Goal: Information Seeking & Learning: Learn about a topic

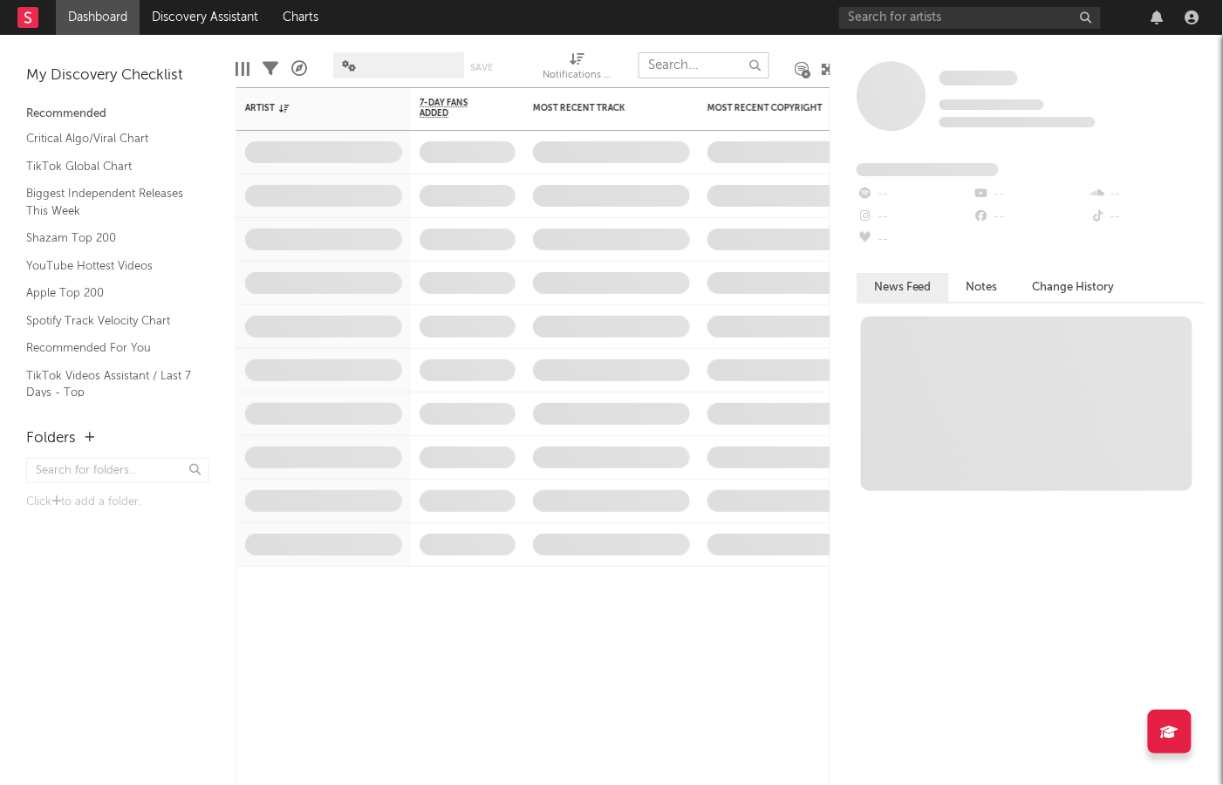
click at [694, 63] on input "text" at bounding box center [703, 65] width 131 height 26
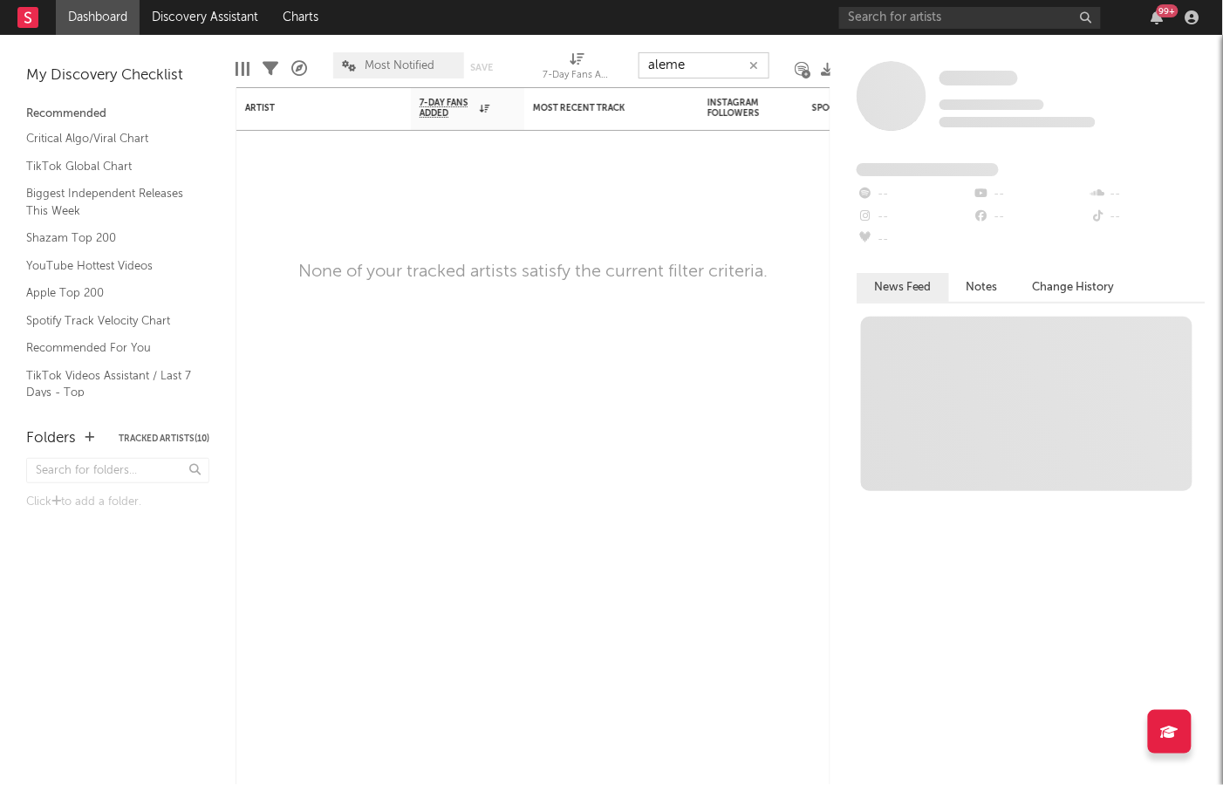
type input "aleme"
click at [984, 14] on input "text" at bounding box center [970, 18] width 262 height 22
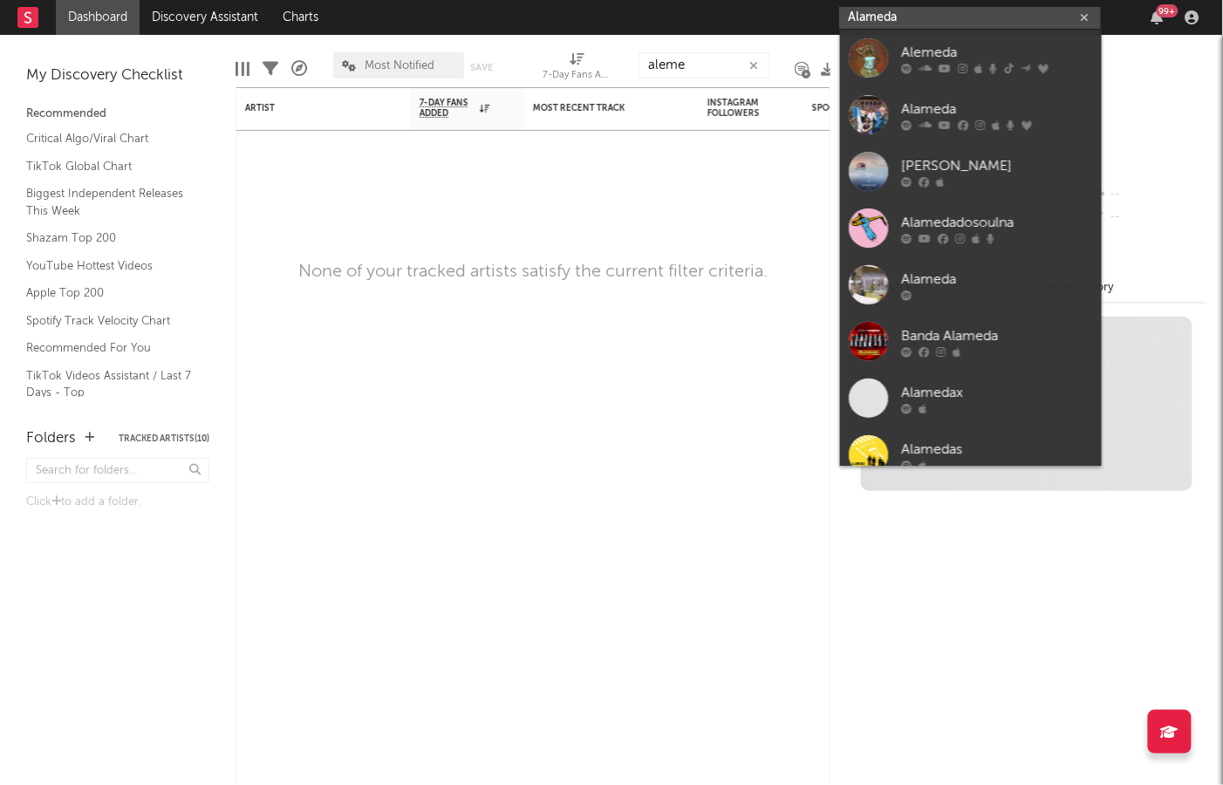
type input "Alameda"
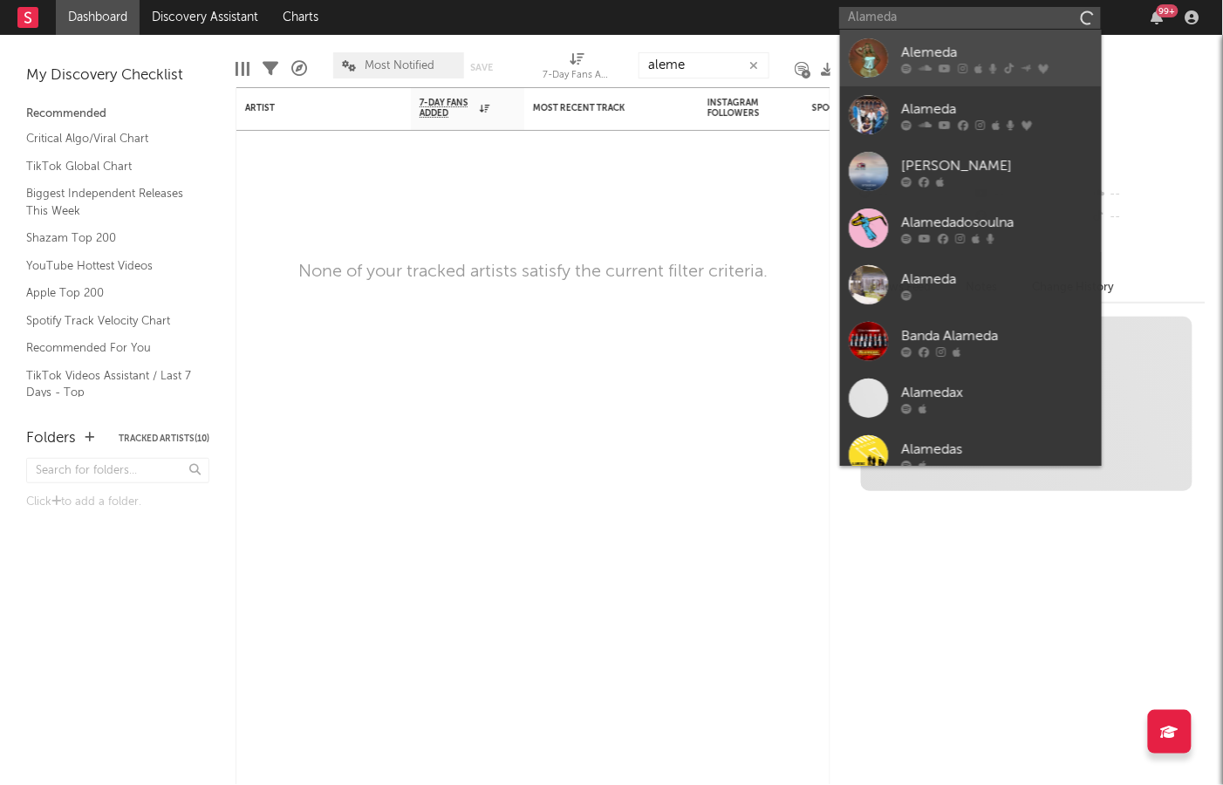
drag, startPoint x: 831, startPoint y: 38, endPoint x: 864, endPoint y: 64, distance: 41.0
click at [864, 64] on div at bounding box center [868, 57] width 39 height 39
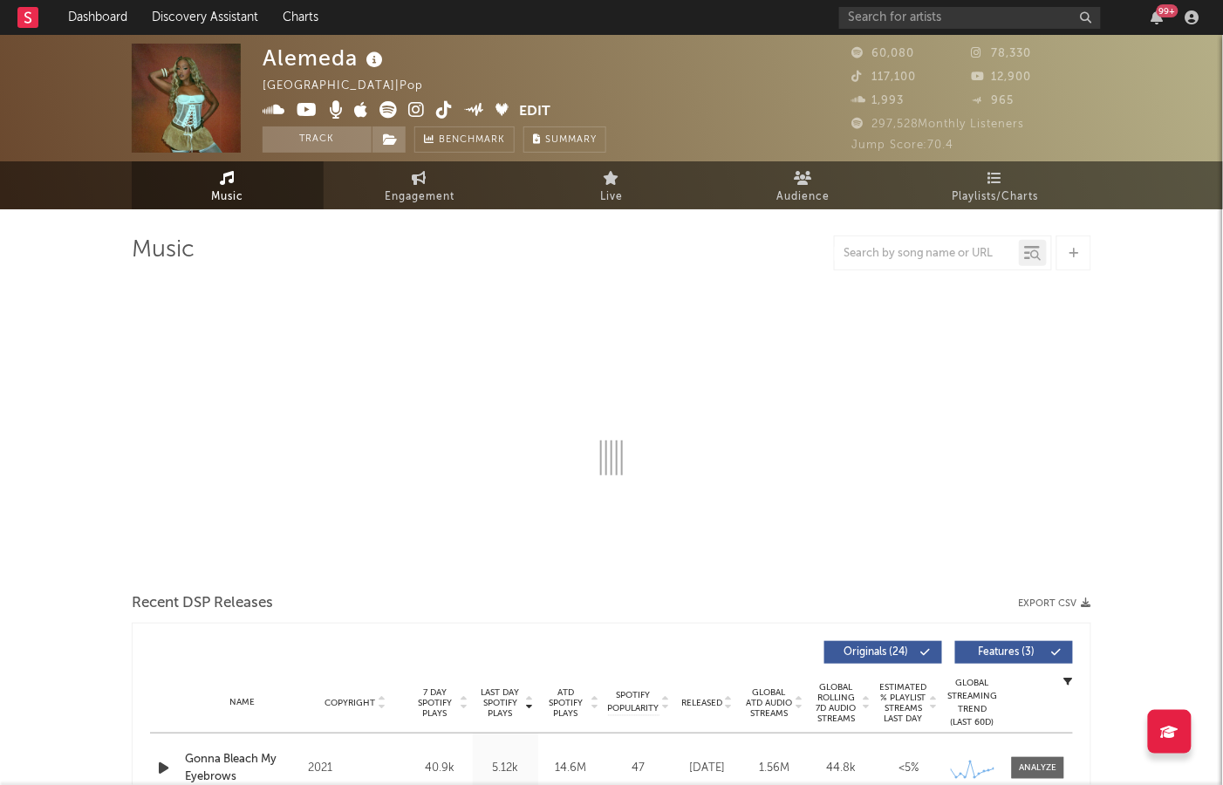
select select "6m"
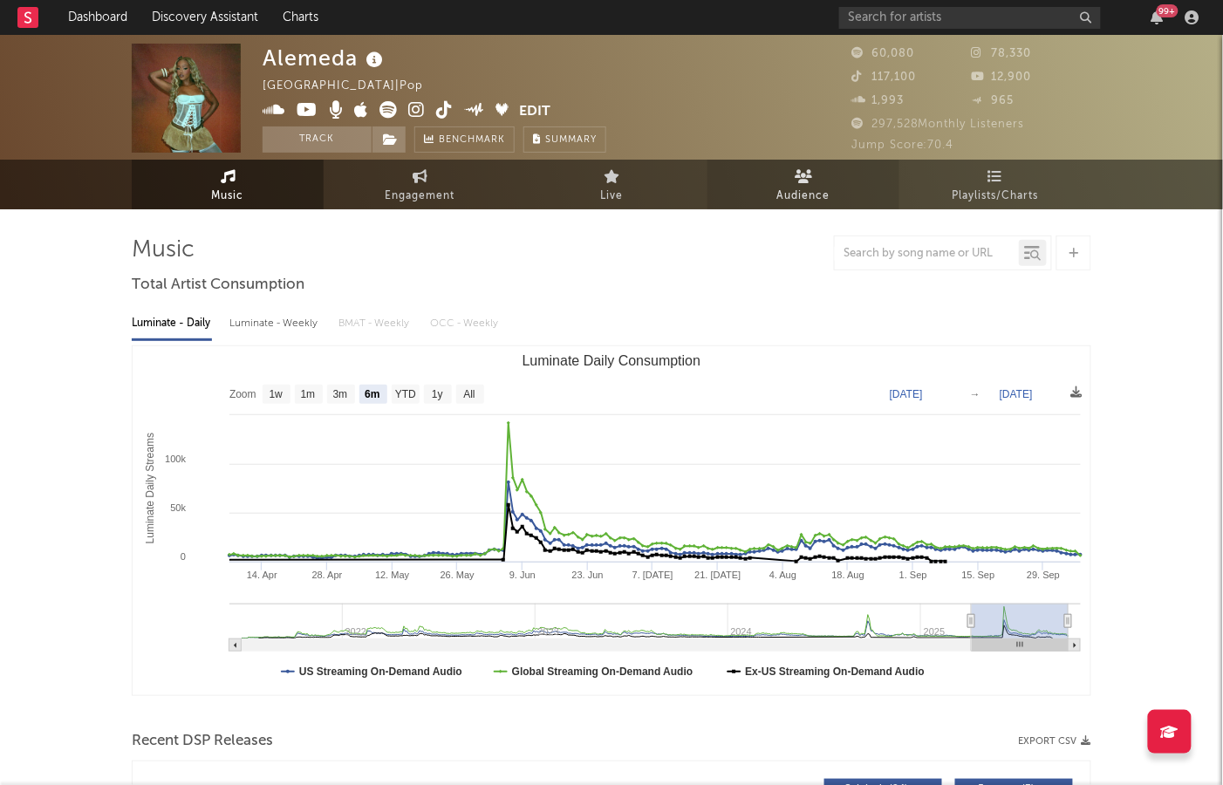
scroll to position [-1, 0]
click at [818, 189] on span "Audience" at bounding box center [803, 197] width 53 height 21
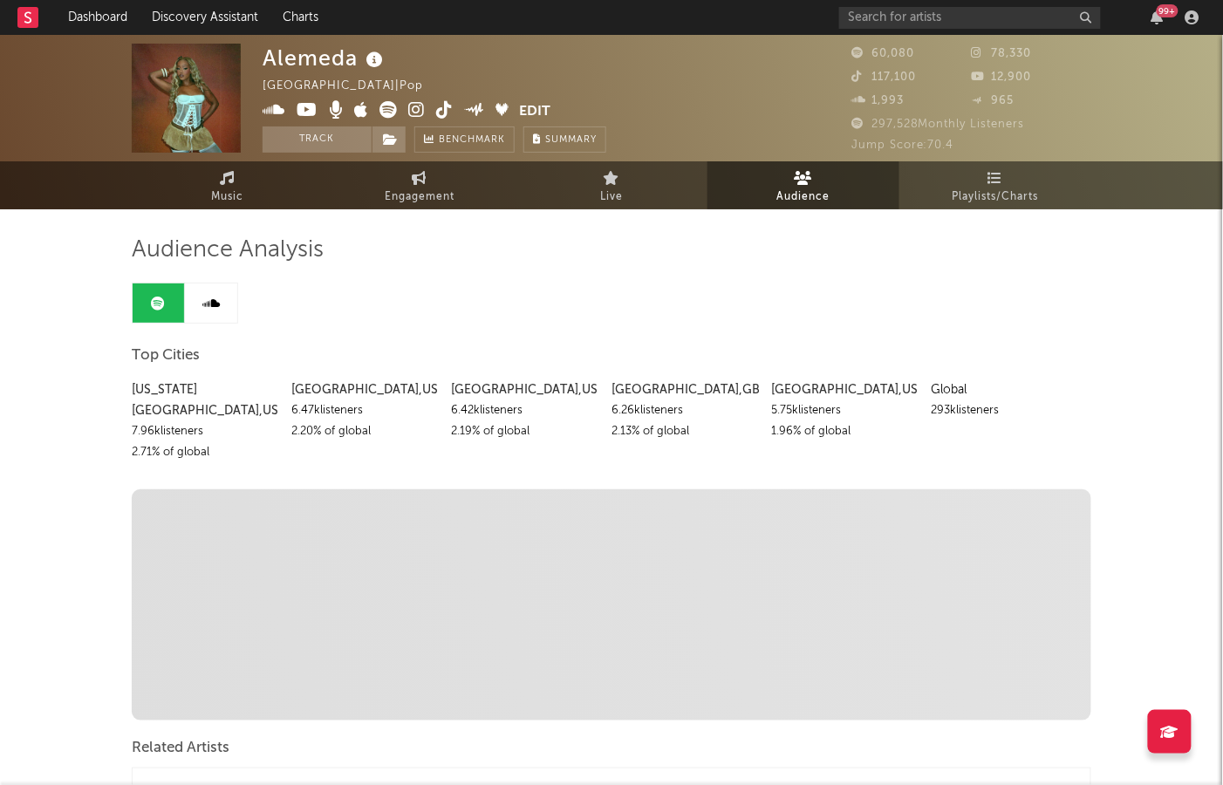
click at [544, 413] on div "6.42k listeners" at bounding box center [525, 410] width 147 height 21
click at [356, 195] on link "Engagement" at bounding box center [420, 185] width 192 height 48
select select "1w"
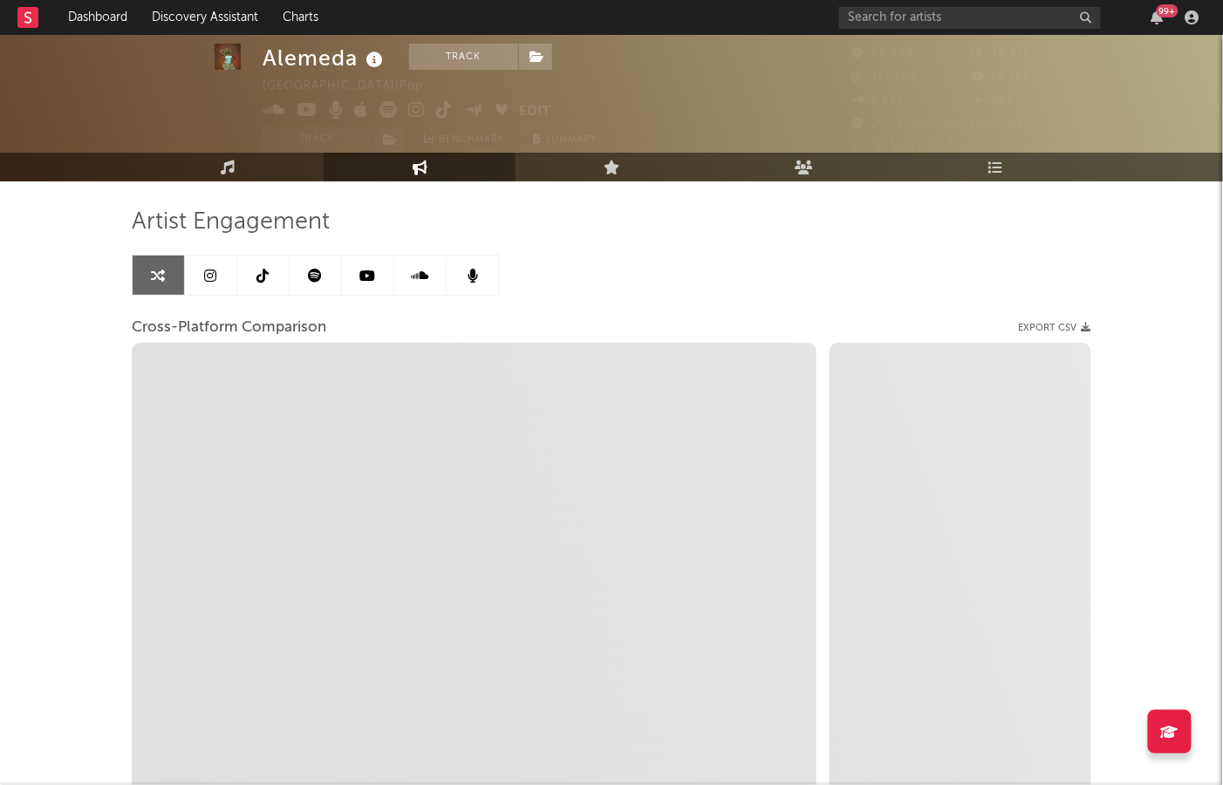
scroll to position [25, 0]
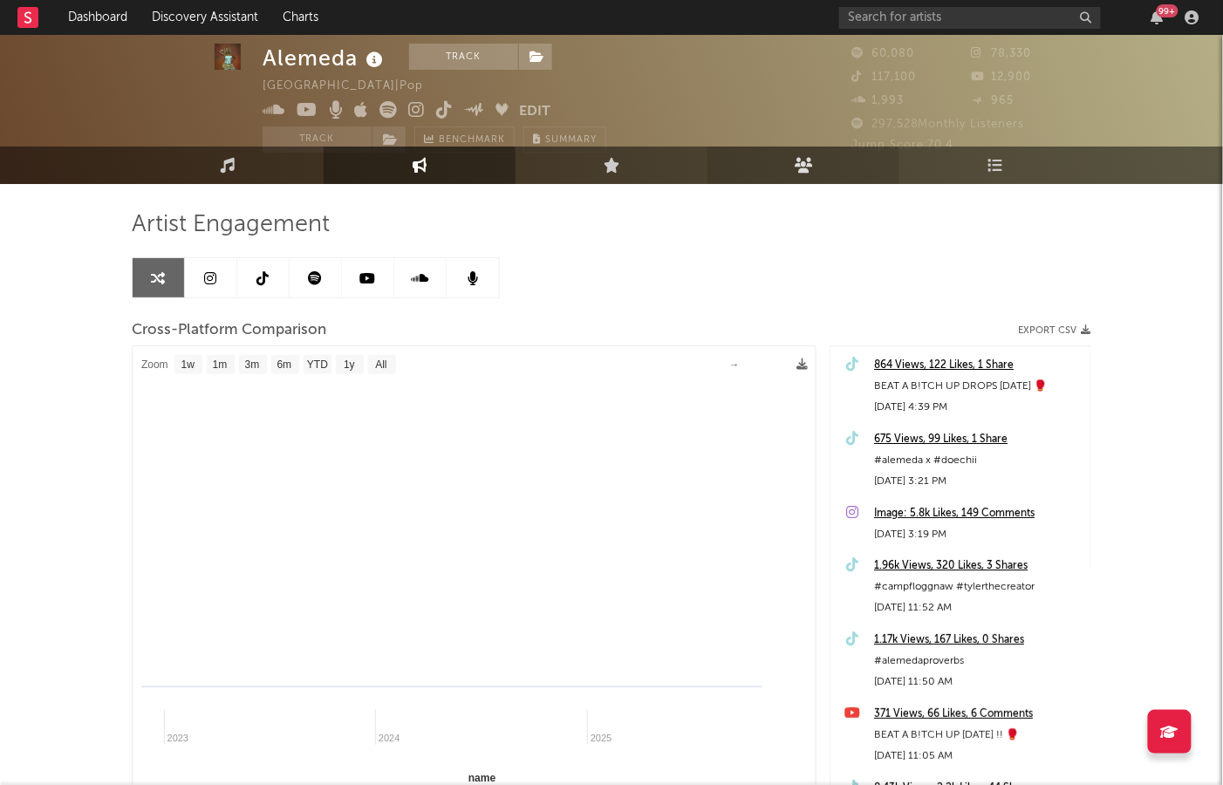
select select "1m"
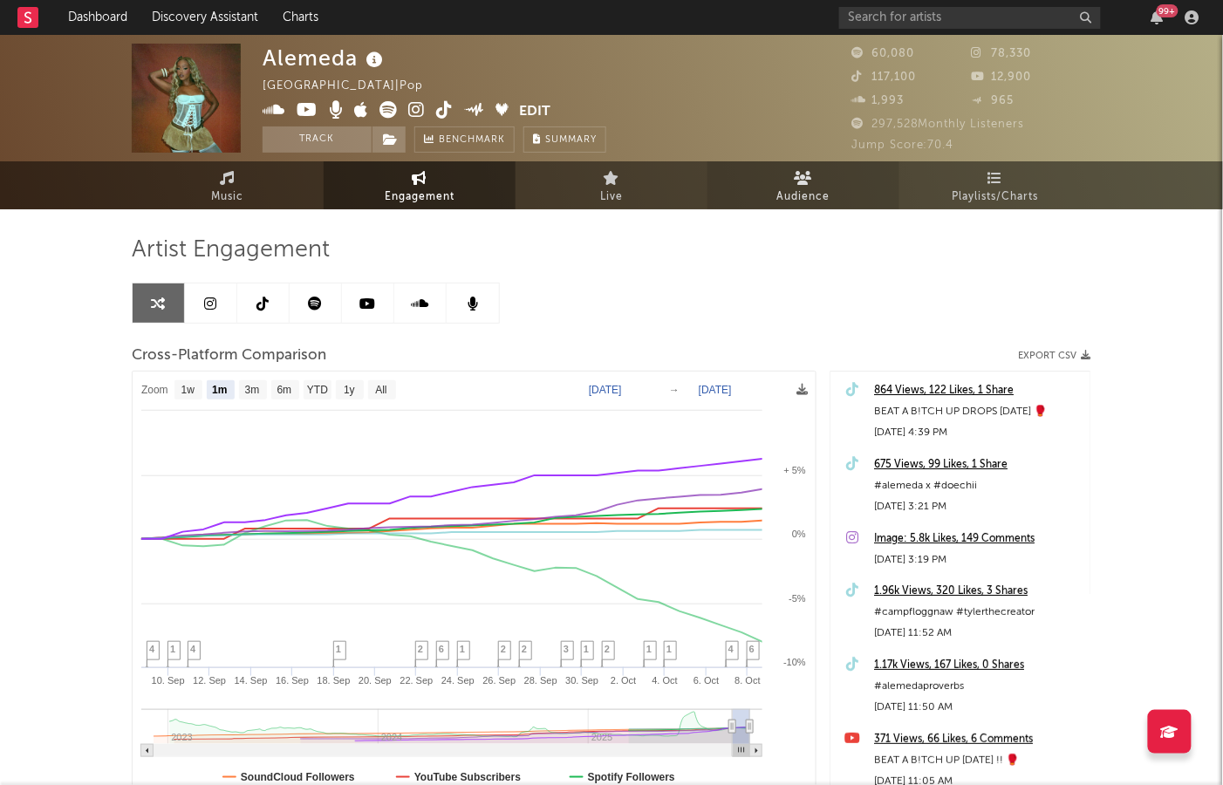
scroll to position [0, 0]
click at [813, 187] on span "Audience" at bounding box center [803, 197] width 53 height 21
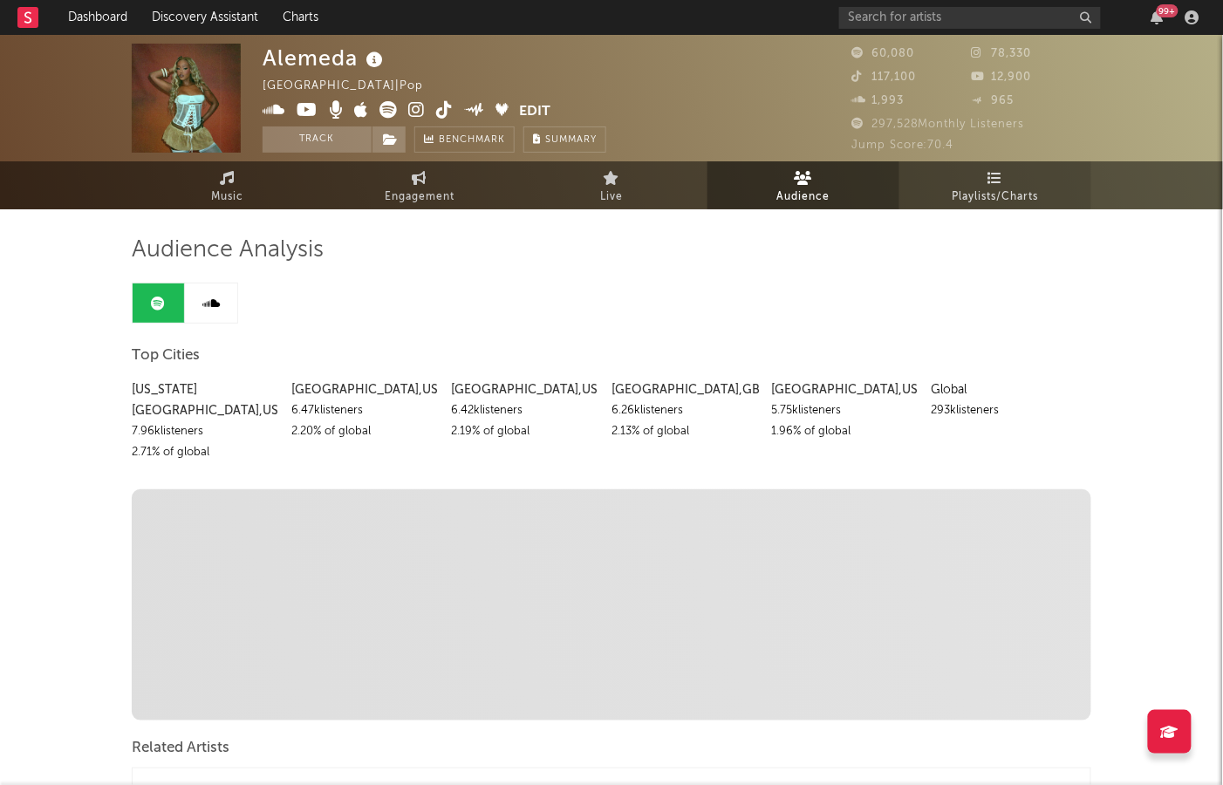
click at [1000, 189] on span "Playlists/Charts" at bounding box center [996, 197] width 86 height 21
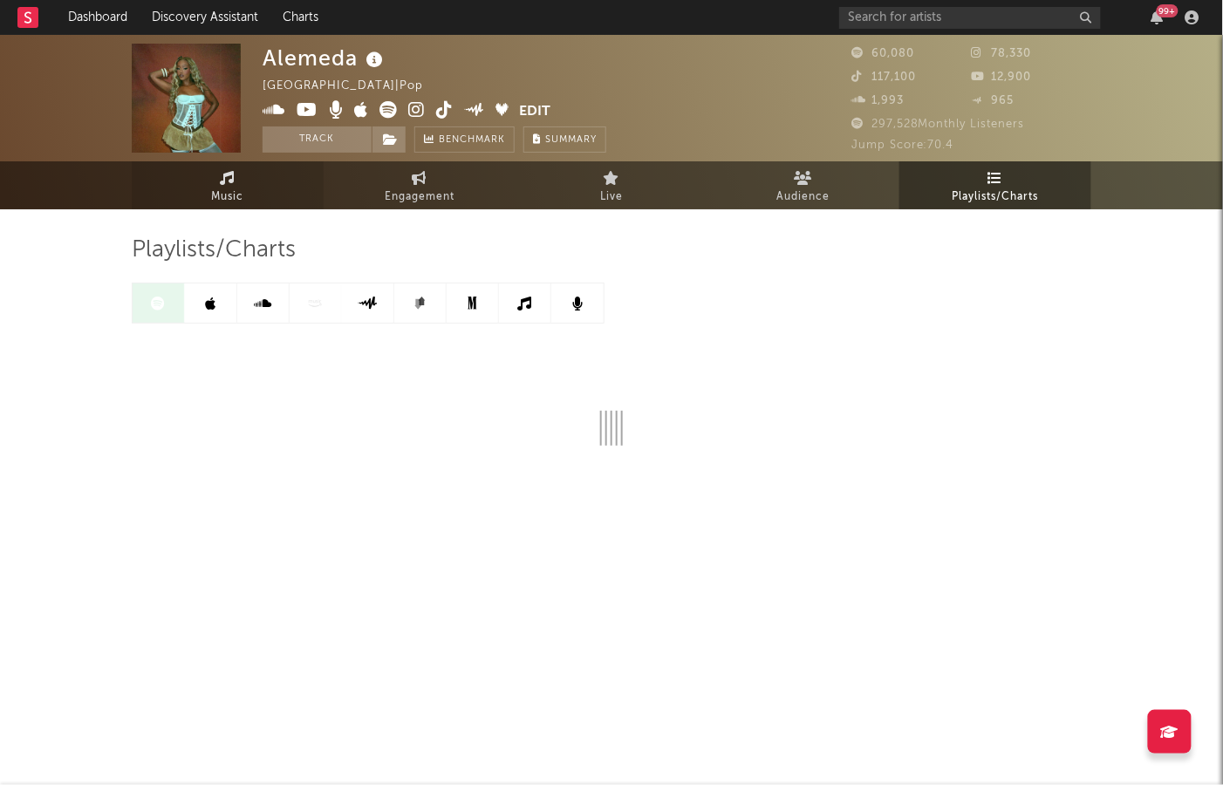
click at [234, 178] on icon at bounding box center [228, 178] width 15 height 14
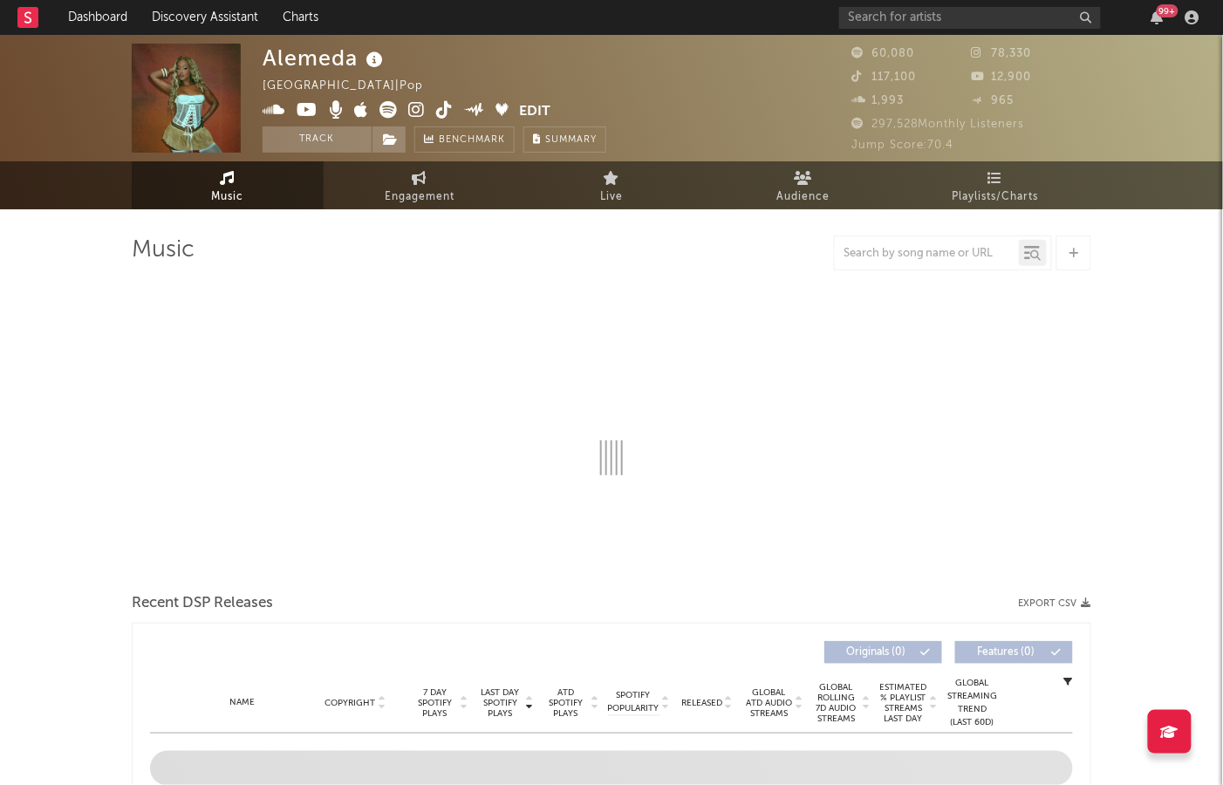
select select "6m"
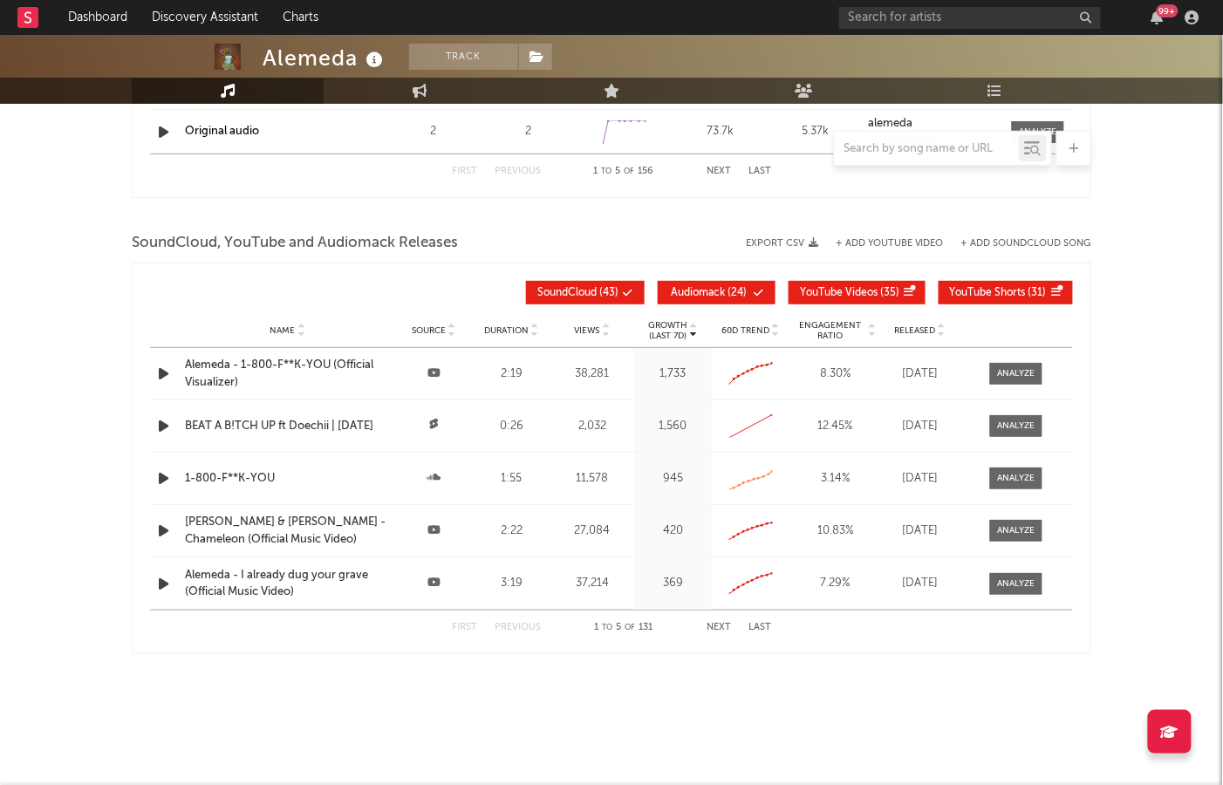
scroll to position [1888, 0]
